Goal: Task Accomplishment & Management: Use online tool/utility

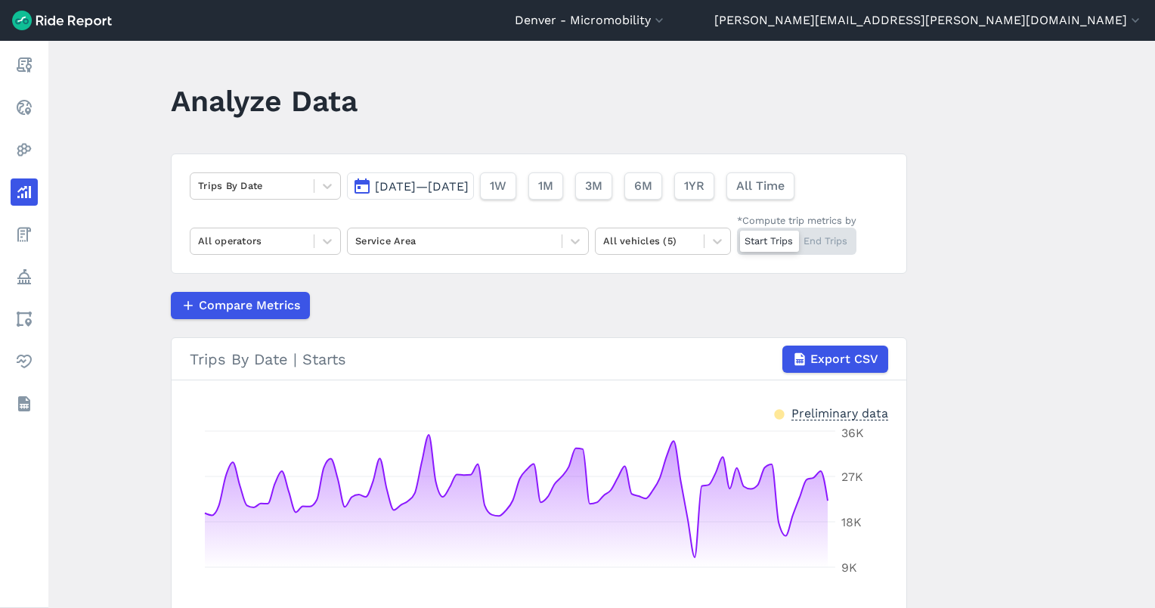
click at [392, 190] on span "[DATE]—[DATE]" at bounding box center [422, 186] width 94 height 14
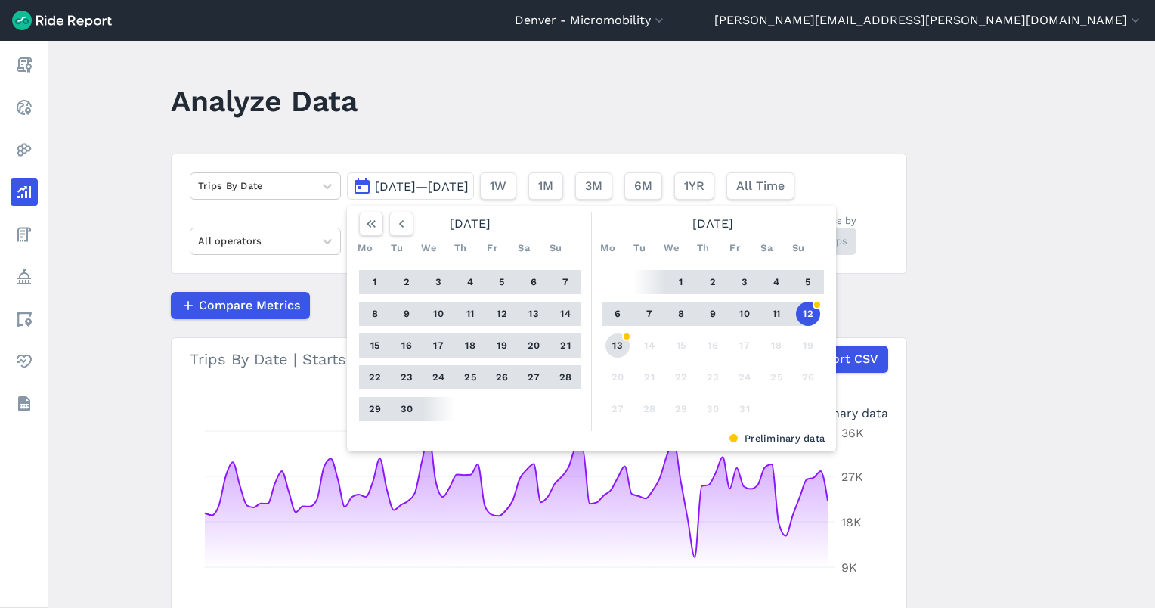
click at [618, 337] on button "13" at bounding box center [617, 345] width 24 height 24
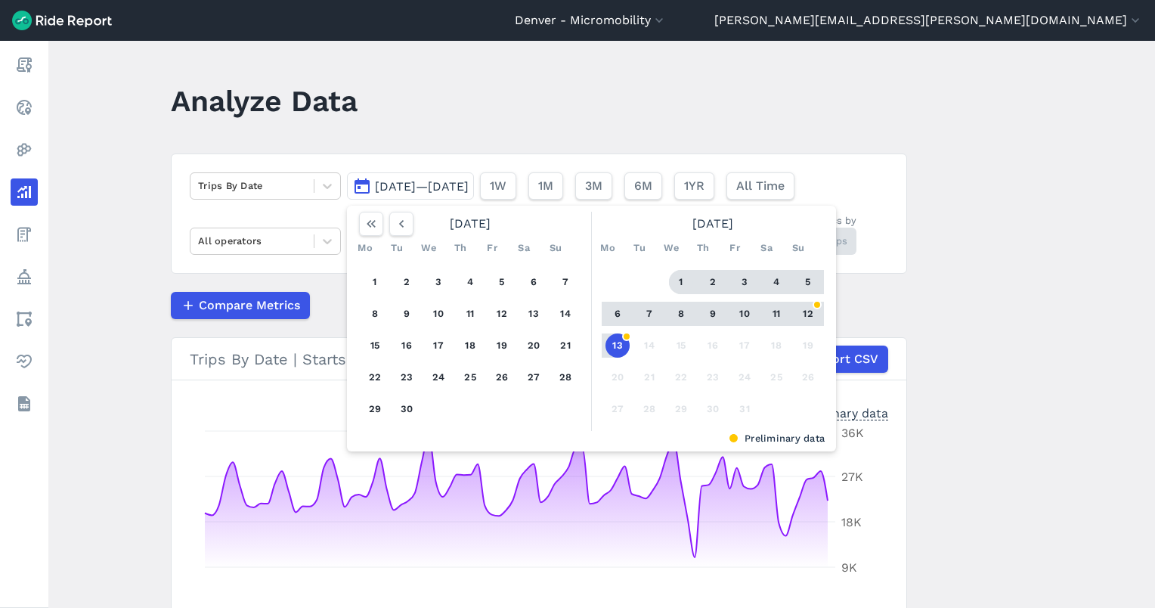
click at [683, 281] on button "1" at bounding box center [681, 282] width 24 height 24
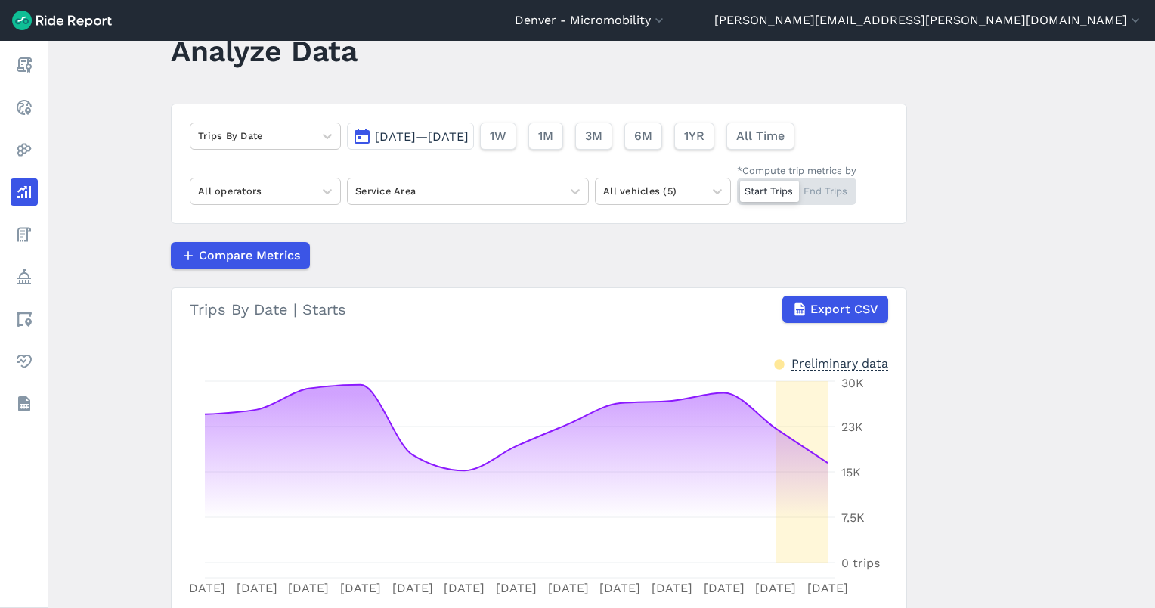
scroll to position [48, 0]
click at [611, 137] on button "3M" at bounding box center [592, 137] width 37 height 27
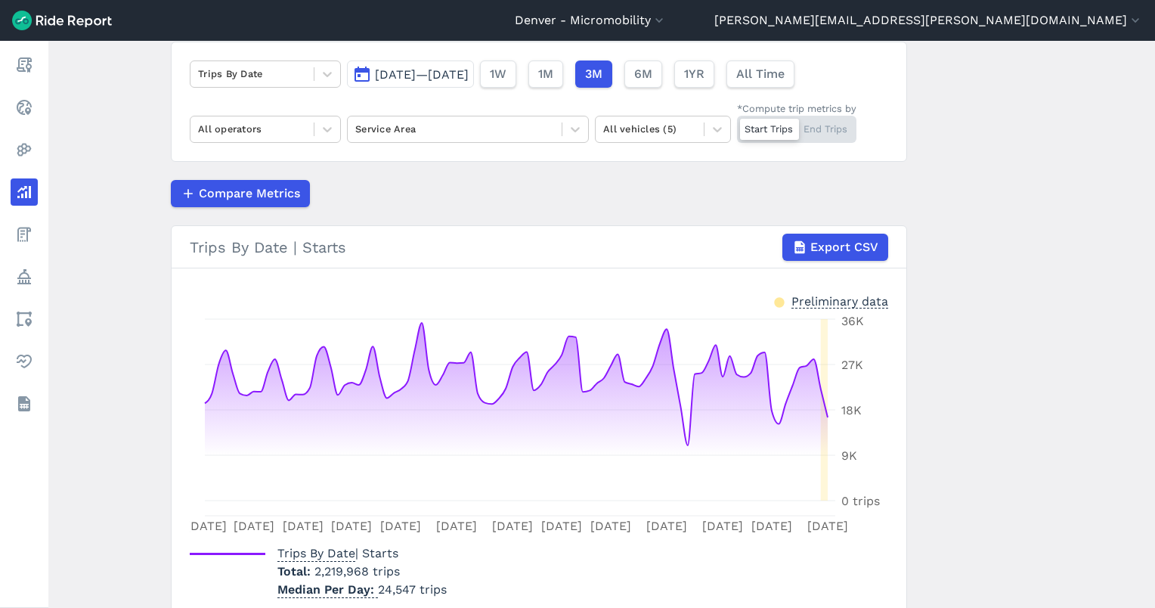
scroll to position [112, 0]
click at [474, 65] on button "[DATE]—[DATE]" at bounding box center [410, 73] width 127 height 27
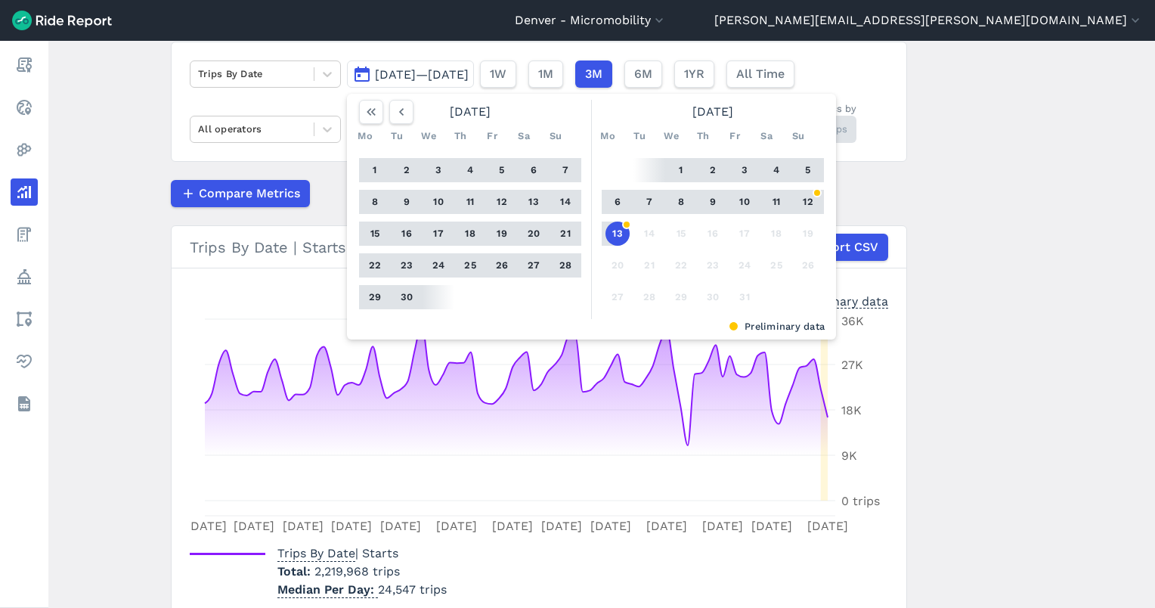
click at [614, 234] on button "13" at bounding box center [617, 233] width 24 height 24
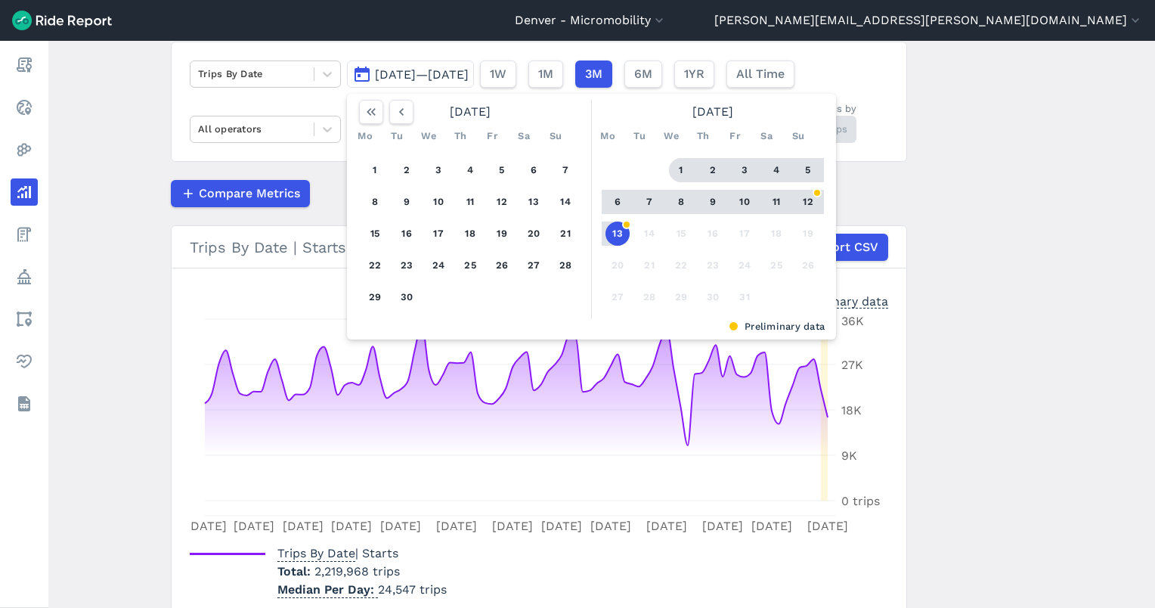
click at [678, 175] on button "1" at bounding box center [681, 170] width 24 height 24
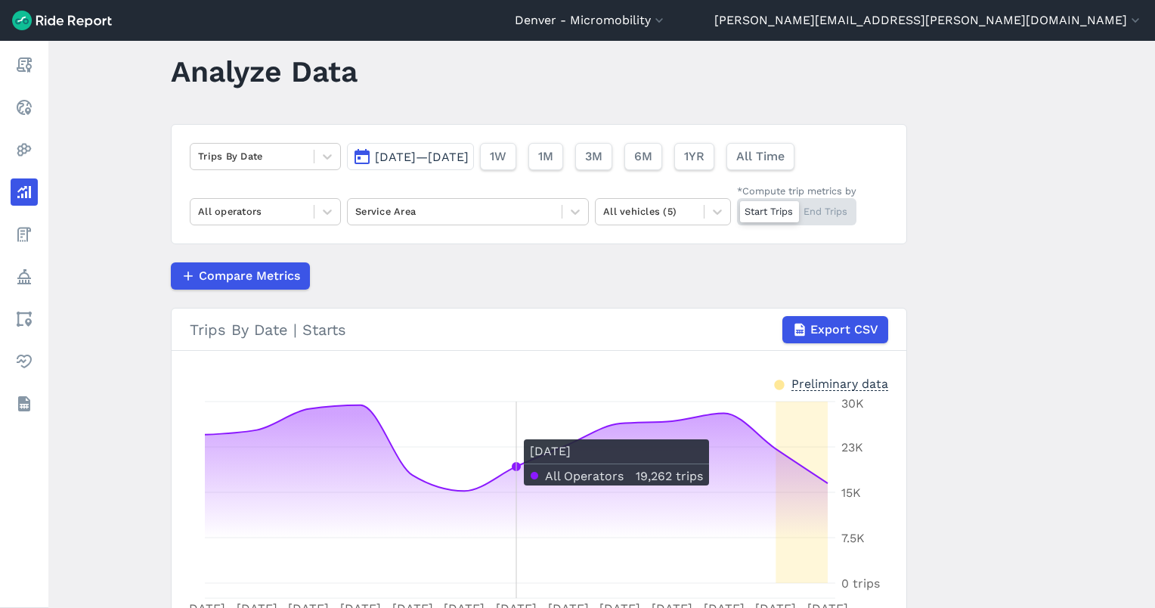
scroll to position [30, 0]
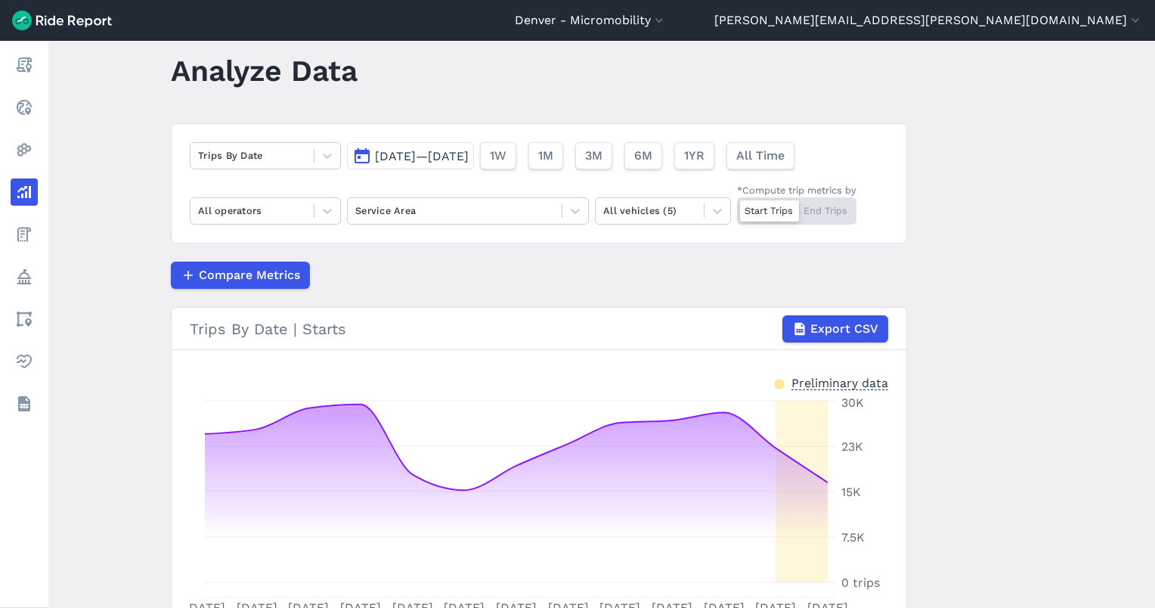
click at [439, 158] on span "[DATE]—[DATE]" at bounding box center [422, 156] width 94 height 14
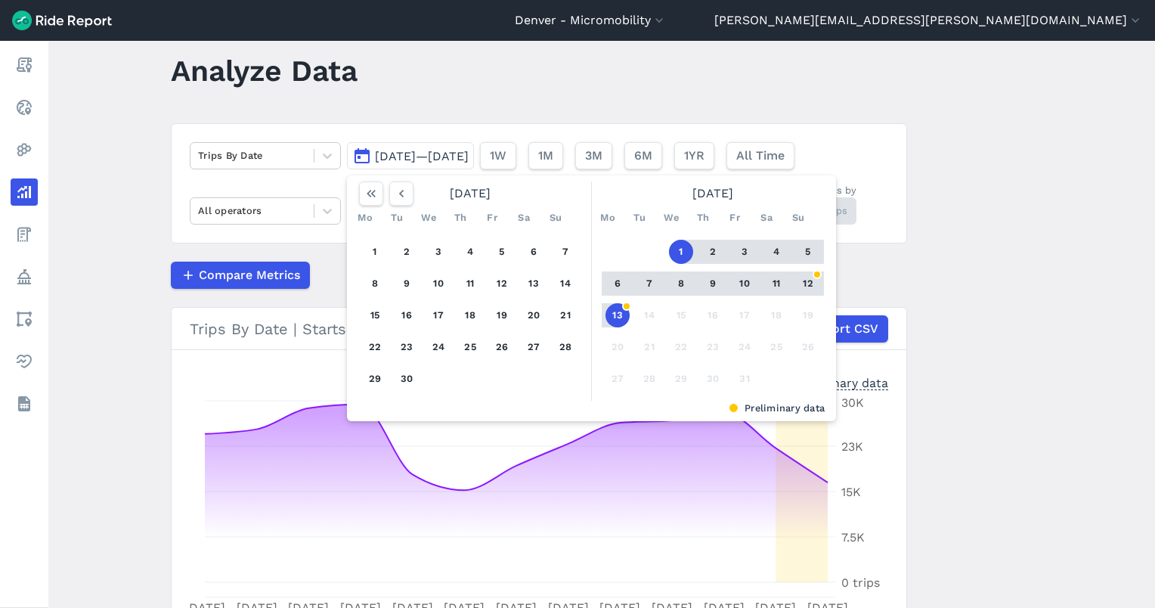
click at [905, 317] on main "Analyze Data Trips By Date [DATE]—[DATE] [DATE] Mo Tu We Th Fr Sa Su 1 2 3 4 5 …" at bounding box center [601, 324] width 1106 height 567
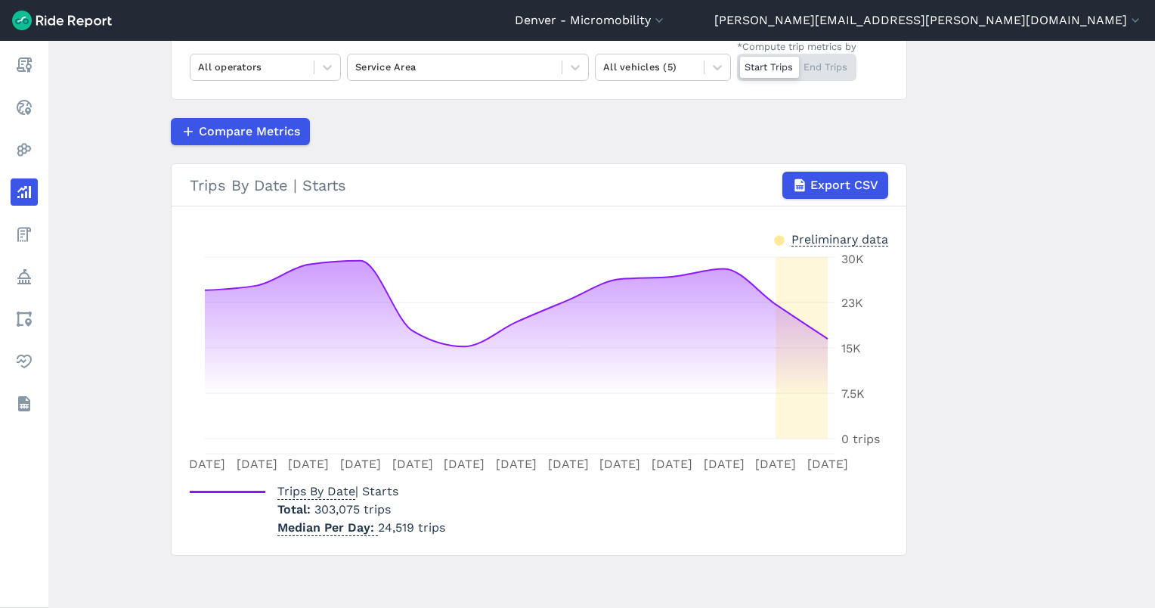
scroll to position [175, 0]
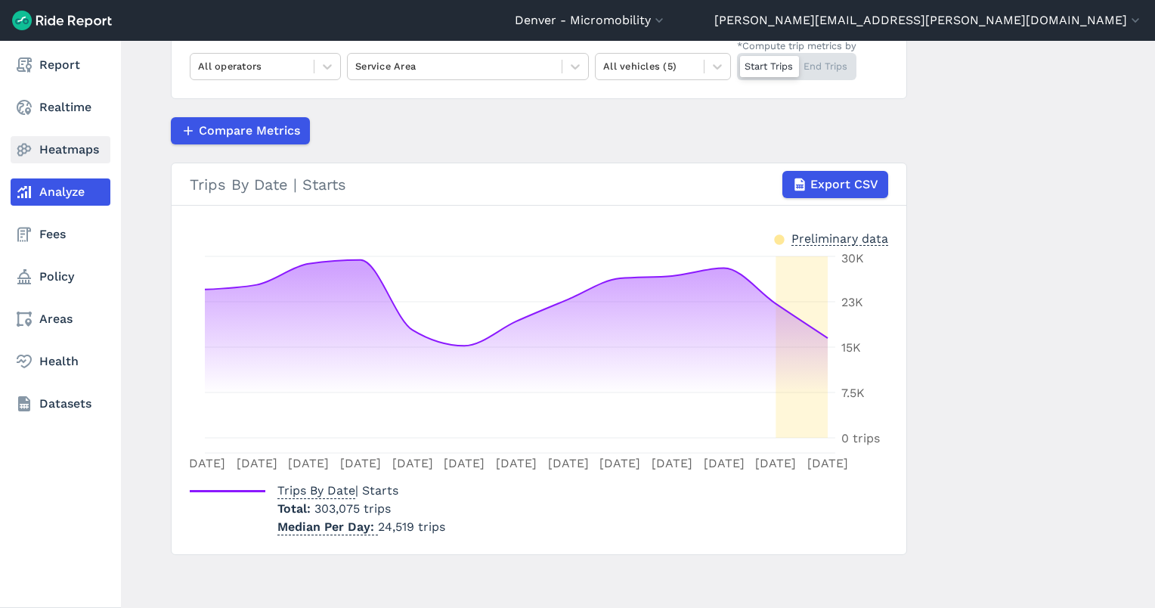
click at [59, 150] on link "Heatmaps" at bounding box center [61, 149] width 100 height 27
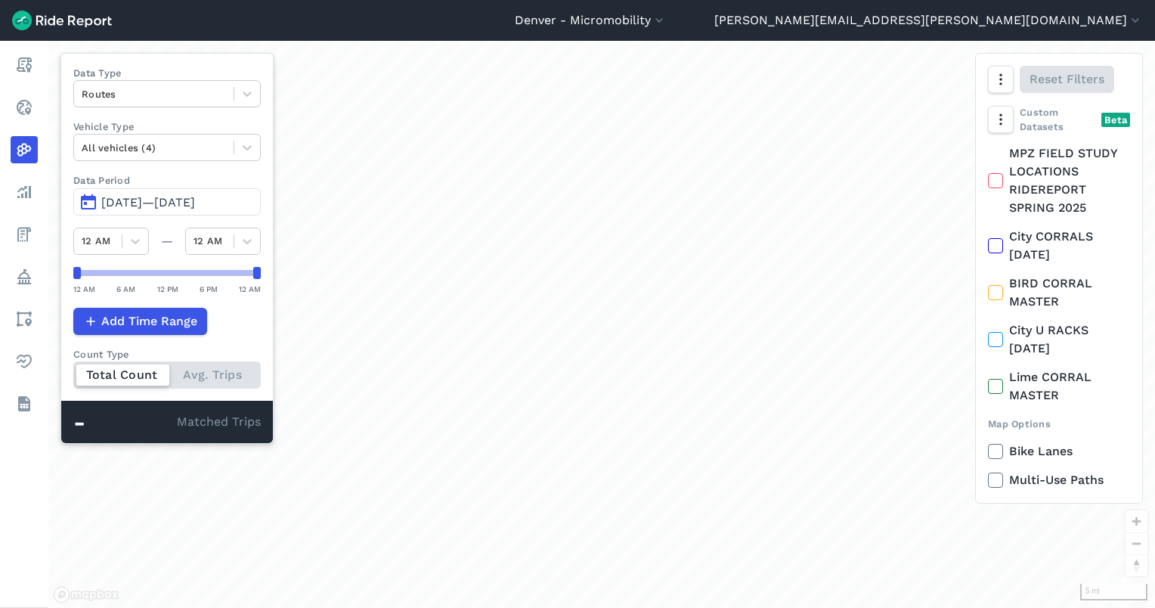
click at [194, 199] on span "[DATE]—[DATE]" at bounding box center [148, 202] width 94 height 14
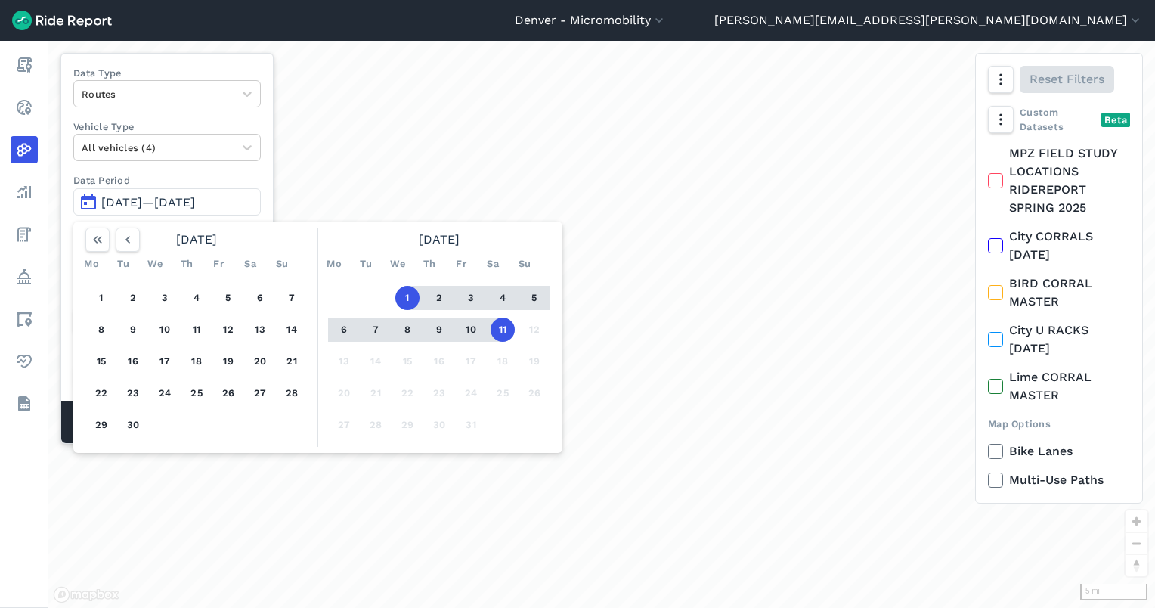
click at [506, 320] on button "11" at bounding box center [502, 329] width 24 height 24
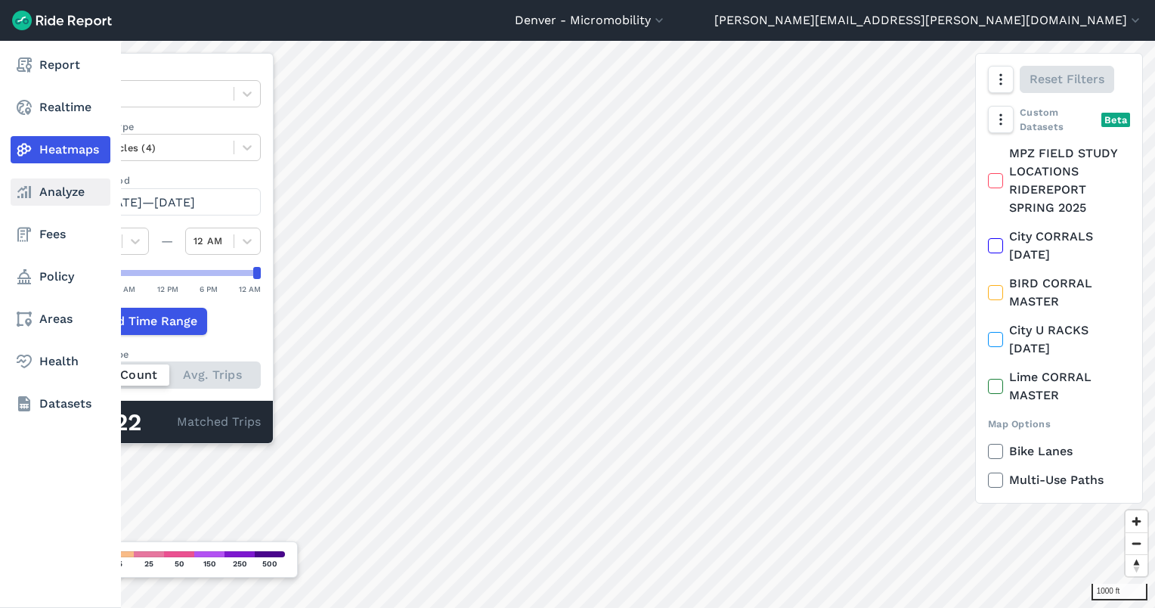
click at [42, 187] on link "Analyze" at bounding box center [61, 191] width 100 height 27
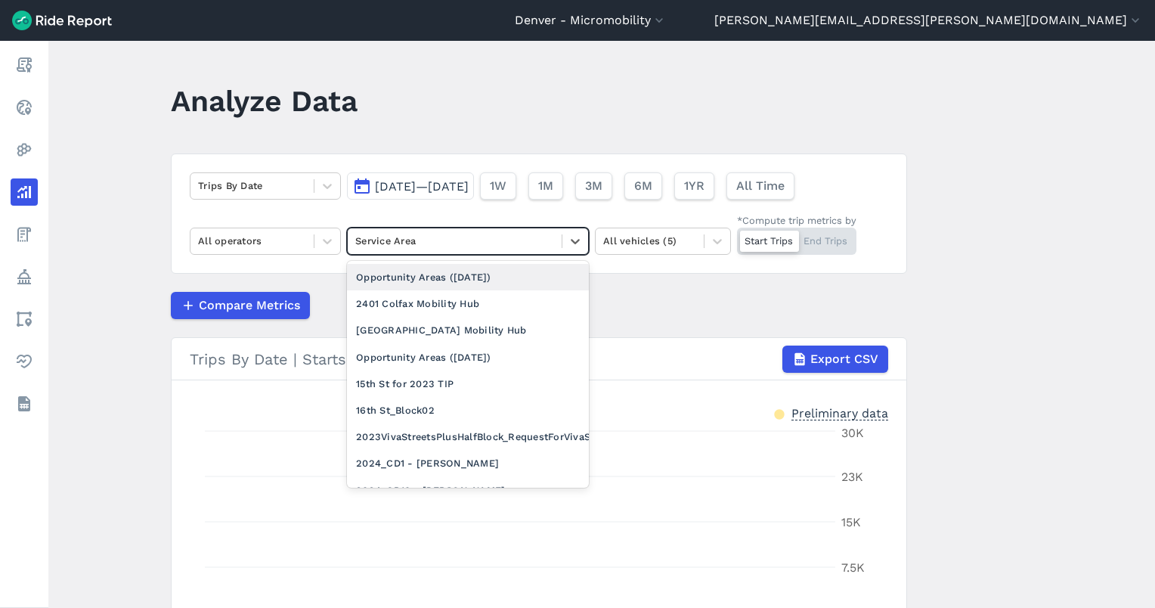
click at [423, 248] on div at bounding box center [454, 240] width 199 height 17
type input "coo"
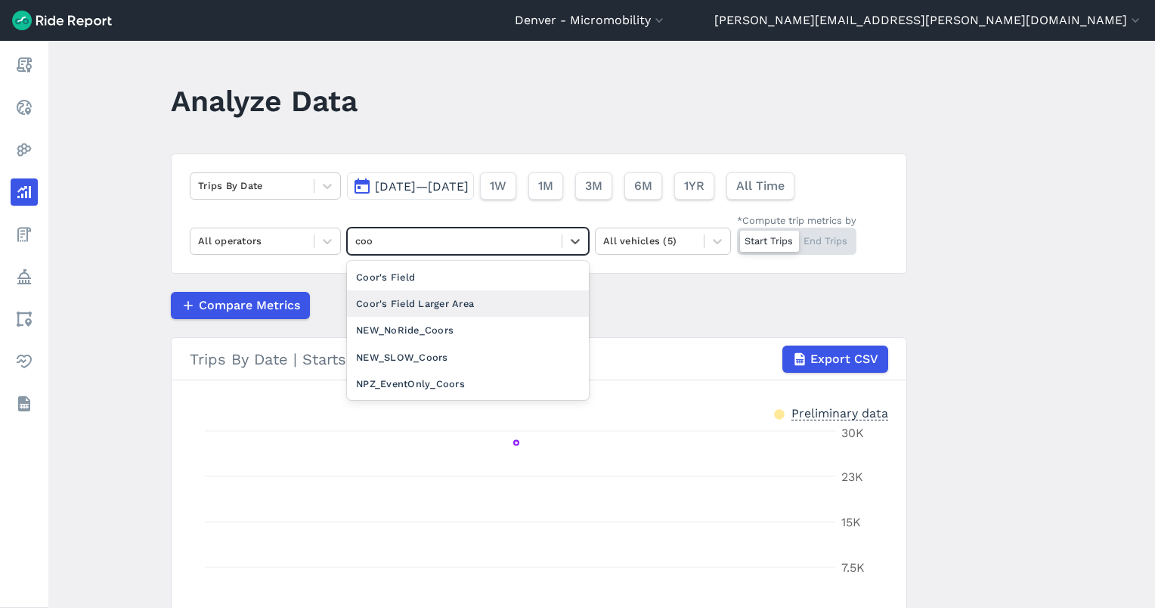
click at [443, 296] on div "Coor's Field Larger Area" at bounding box center [468, 303] width 242 height 26
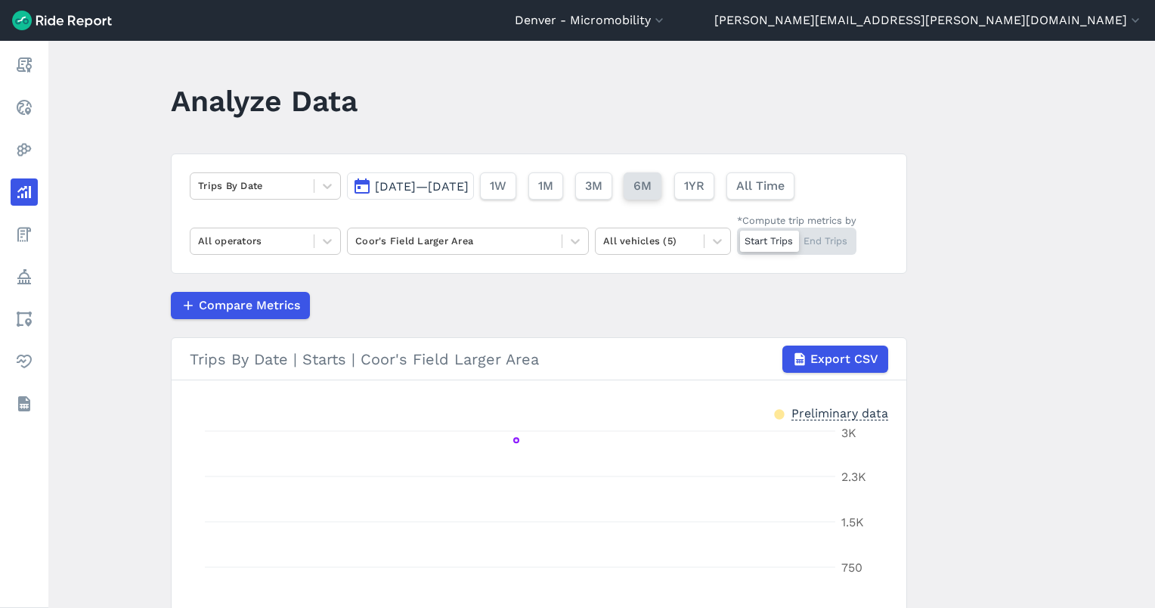
click at [651, 190] on span "6M" at bounding box center [642, 186] width 18 height 18
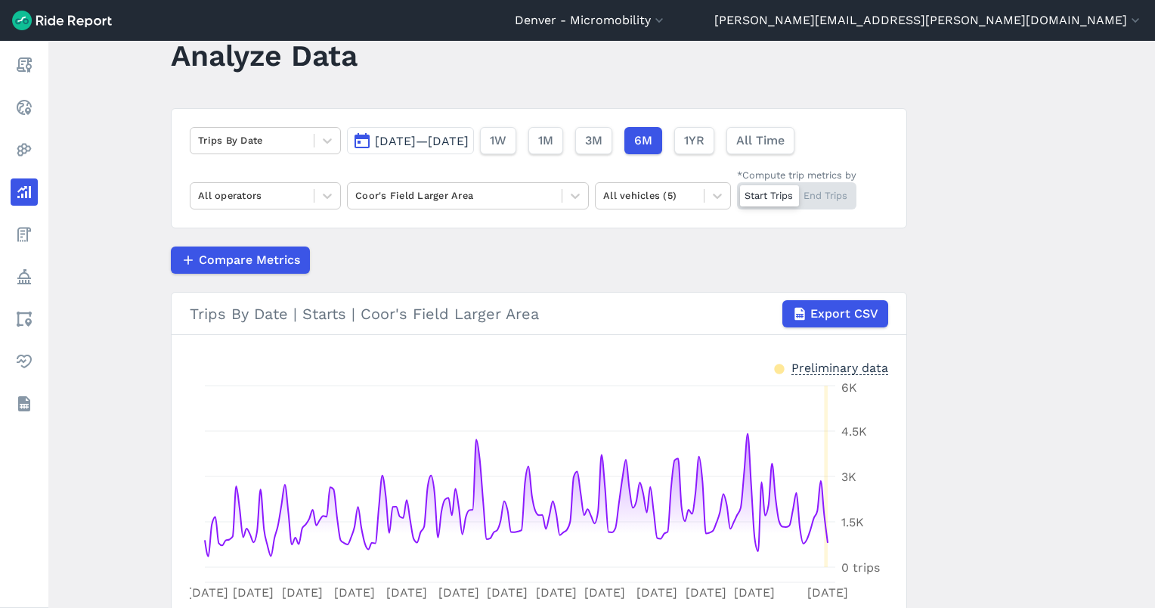
scroll to position [45, 0]
click at [828, 190] on div "Start Trips End Trips" at bounding box center [796, 195] width 119 height 27
click at [737, 190] on input "*Compute trip metrics by Start Trips End Trips" at bounding box center [737, 187] width 0 height 10
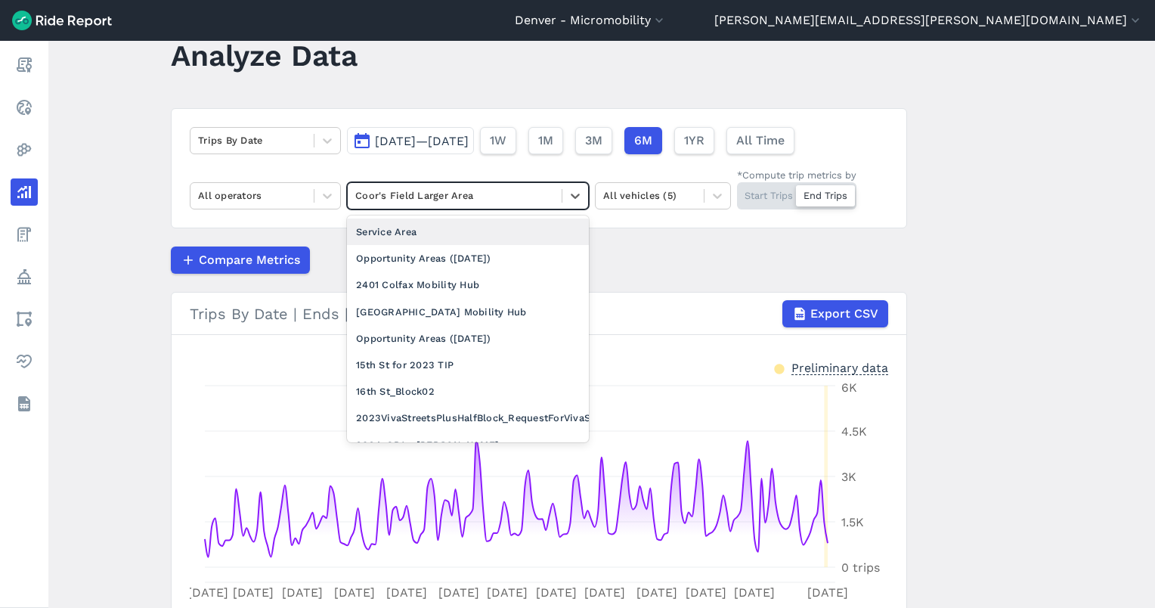
click at [419, 192] on div at bounding box center [454, 195] width 199 height 17
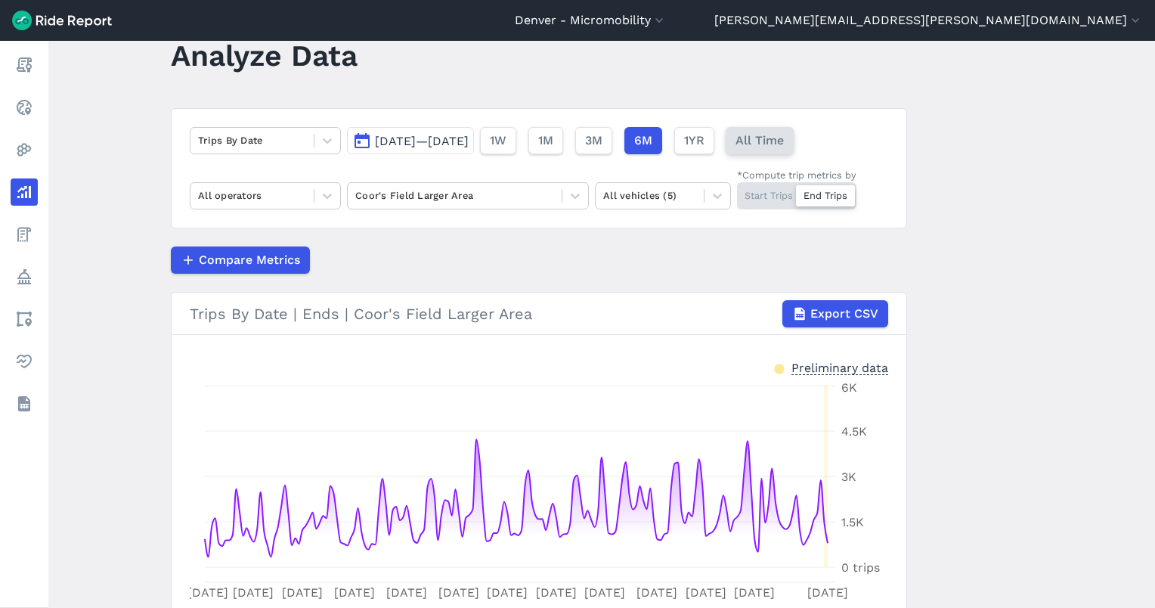
click at [785, 143] on button "All Time" at bounding box center [759, 140] width 68 height 27
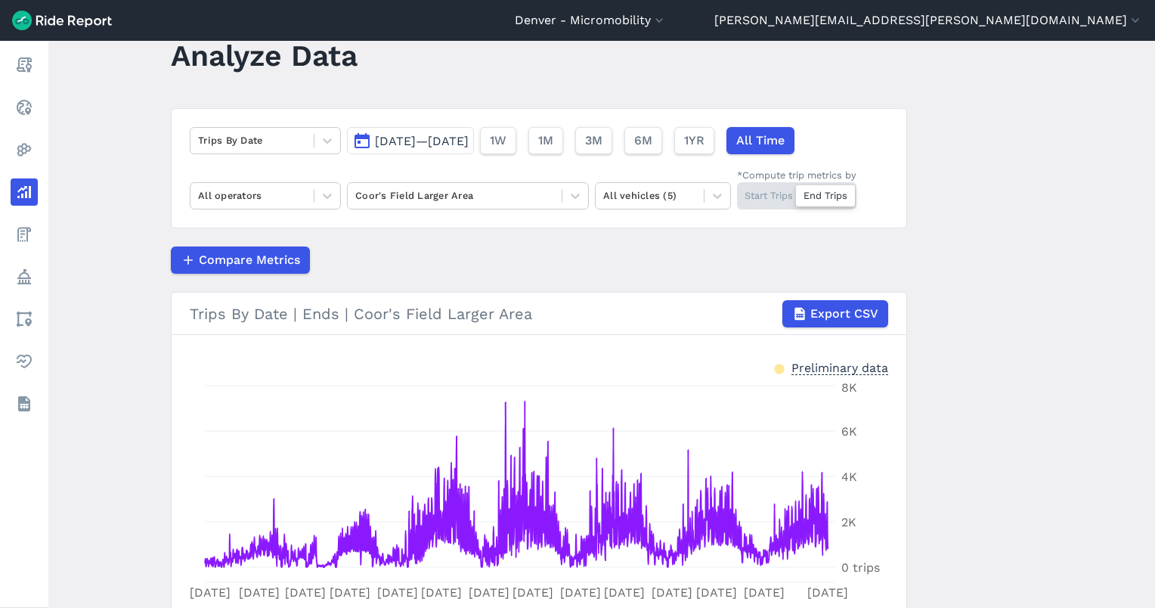
click at [425, 152] on button "[DATE]—[DATE]" at bounding box center [410, 140] width 127 height 27
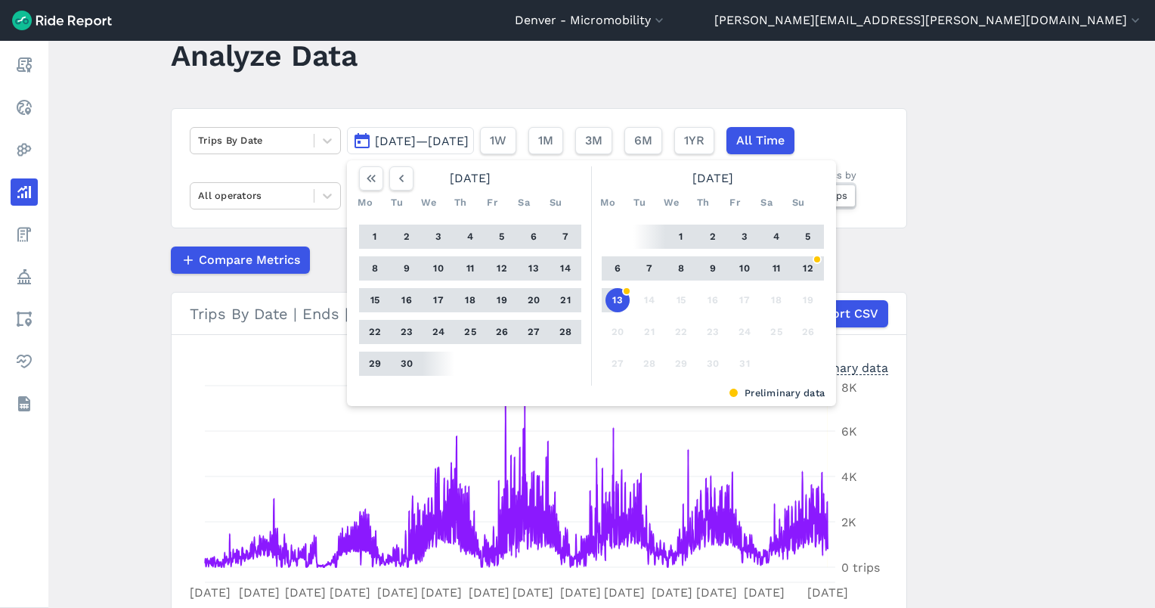
click at [964, 251] on main "Analyze Data Trips By Date [DATE]—[DATE] [DATE] Mo Tu We Th Fr Sa Su 1 2 3 4 5 …" at bounding box center [601, 324] width 1106 height 567
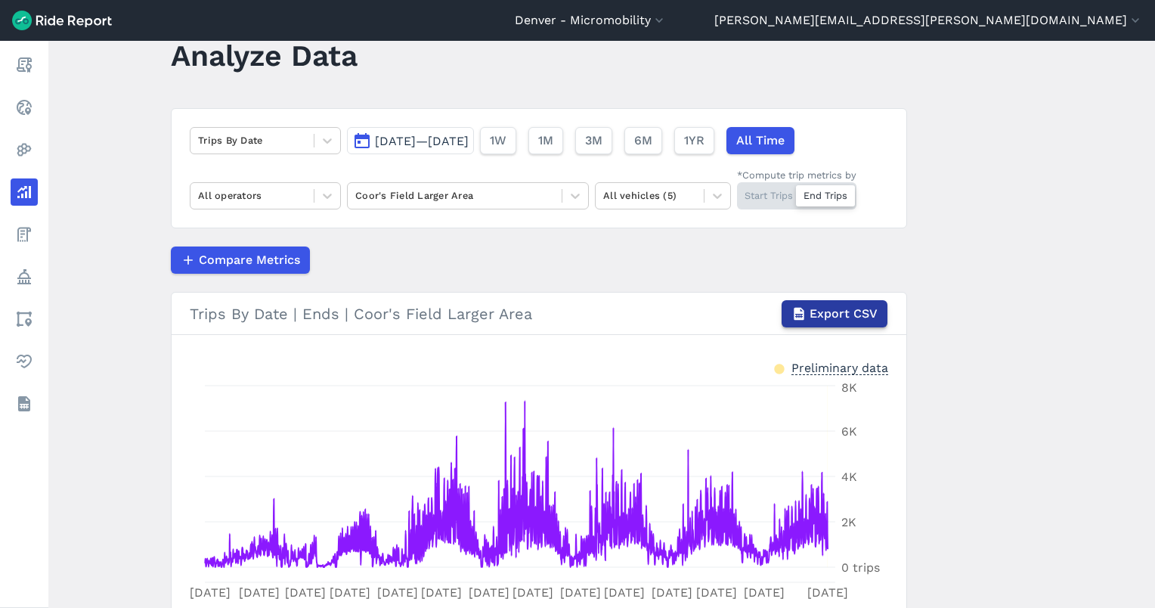
click at [829, 310] on span "Export CSV" at bounding box center [843, 314] width 68 height 18
